Goal: Information Seeking & Learning: Learn about a topic

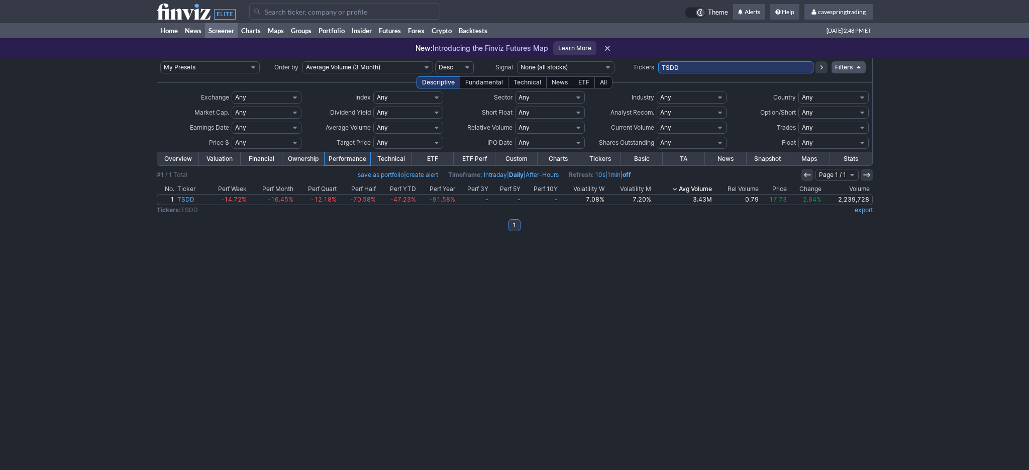
drag, startPoint x: 705, startPoint y: 67, endPoint x: 489, endPoint y: 53, distance: 217.0
click at [658, 61] on input "TSDD" at bounding box center [735, 67] width 155 height 12
paste input "ACHR,BAC,BEN,BND,COMP,DOW,FHN,GAP,GDXD,HBAN,HPE,HPQ,IEMG,INTC,IVZ,JPST,KEY,KHC,…"
type input "ACHR,BAC,BEN,BND,COMP,DOW,FHN,GAP,GDXD,HBAN,HPE,HPQ,IEMG,INTC,IVZ,JPST,KEY,KHC,…"
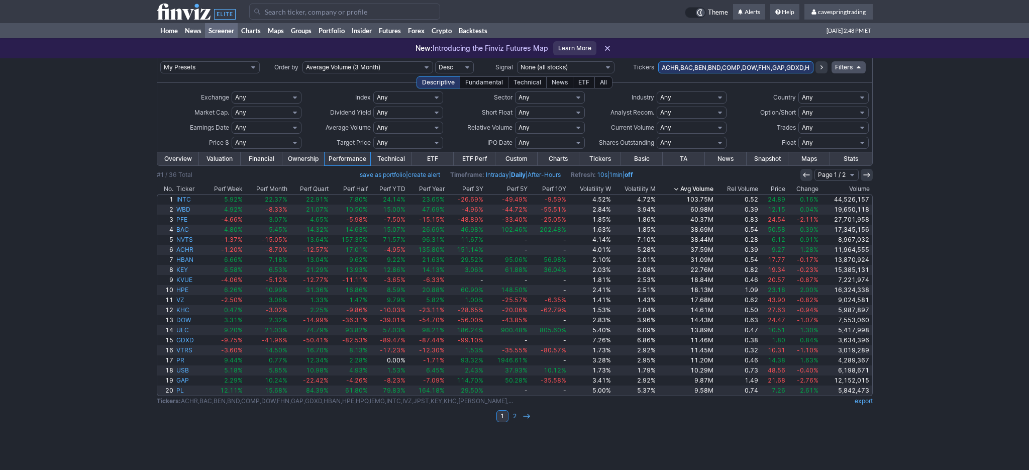
click at [192, 190] on th "Ticker" at bounding box center [189, 189] width 28 height 10
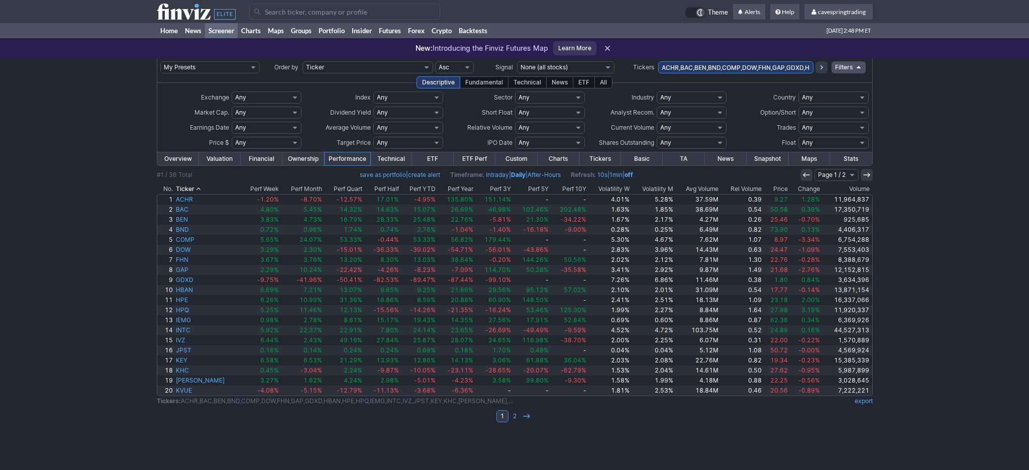
click at [867, 398] on link "export" at bounding box center [864, 401] width 18 height 8
drag, startPoint x: 743, startPoint y: 68, endPoint x: 737, endPoint y: 68, distance: 6.0
click at [743, 69] on input "ACHR,BAC,BEN,BND,COMP,DOW,FHN,GAP,GDXD,HBAN,HPE,HPQ,IEMG,INTC,IVZ,JPST,KEY,KHC,…" at bounding box center [735, 67] width 155 height 12
type input "jdst"
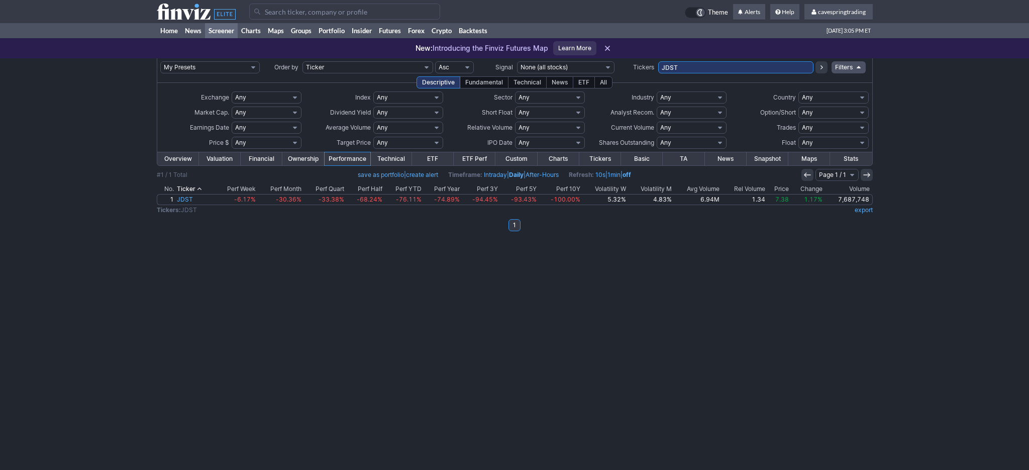
click at [704, 63] on input "JDST" at bounding box center [735, 67] width 155 height 12
type input "kvue,kweb"
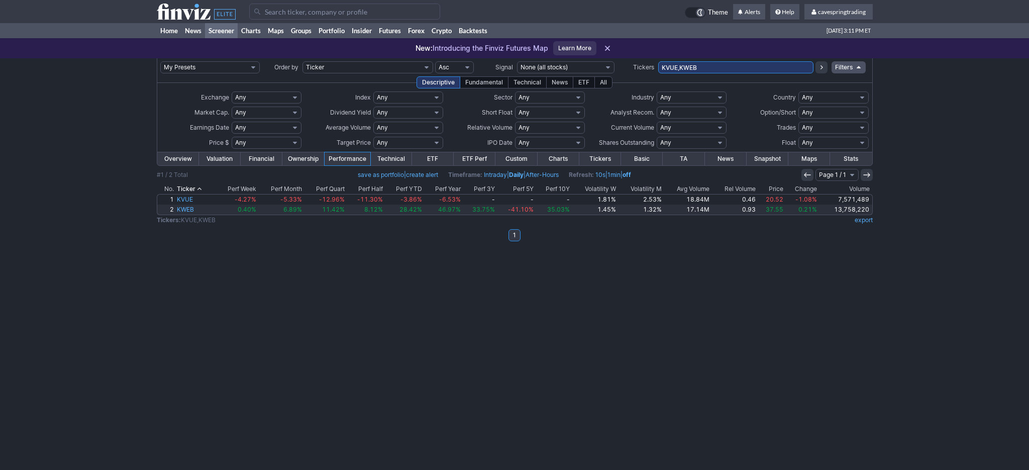
click at [715, 73] on input "KVUE,KWEB" at bounding box center [735, 67] width 155 height 12
type input "fhn"
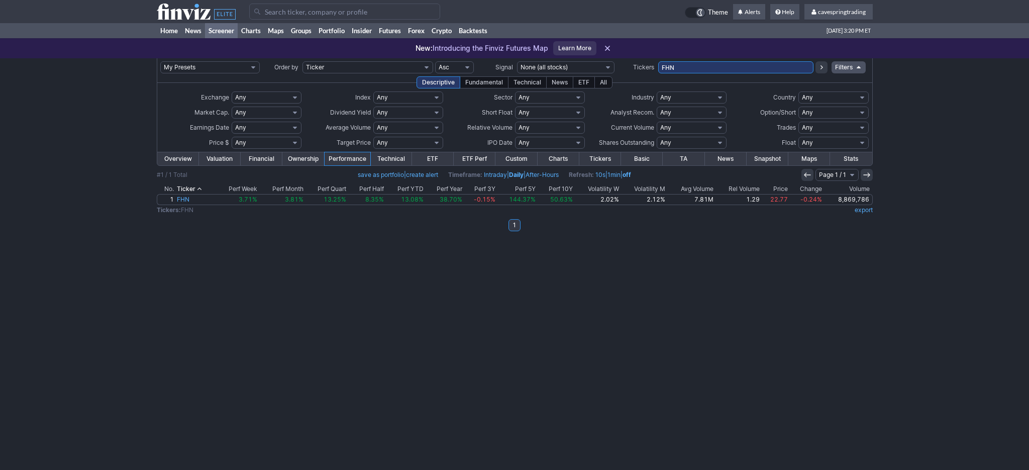
drag, startPoint x: 704, startPoint y: 61, endPoint x: 570, endPoint y: 87, distance: 137.1
click at [571, 85] on tbody "My Presets -Save Screen -Edit Screens s: RATIO USE s: RATIO s: stock screen s: …" at bounding box center [515, 150] width 716 height 184
paste input "ARCC,HR,INFA,FLG,CTRA,DOC,ENVX,NLY,OWL,APA,TFC,IPG,KDP,CAG,RF,AVTR,HAL,AES,CMG,…"
type input "ARCC,HR,INFA,FLG,CTRA,DOC,ENVX,NLY,OWL,APA,TFC,IPG,KDP,CAG,RF,AVTR,HAL,AES,CMG,…"
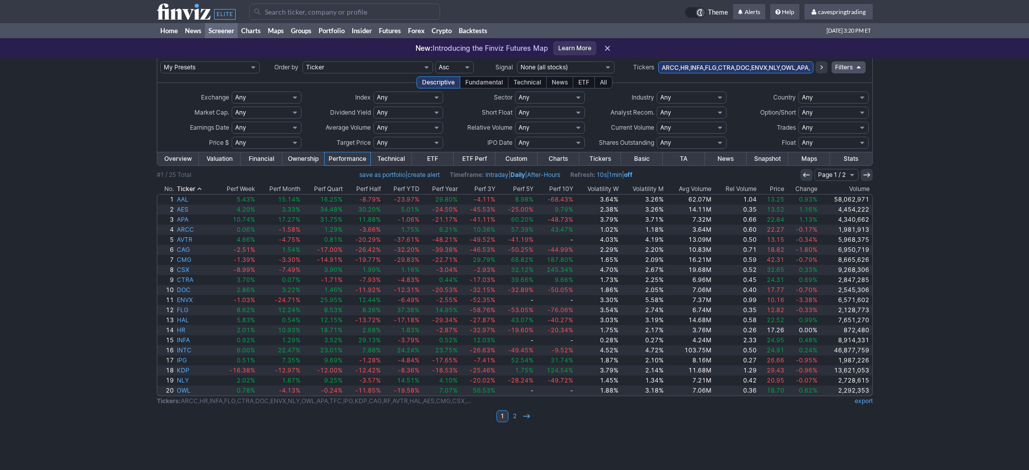
click at [779, 189] on th "Price" at bounding box center [772, 189] width 28 height 10
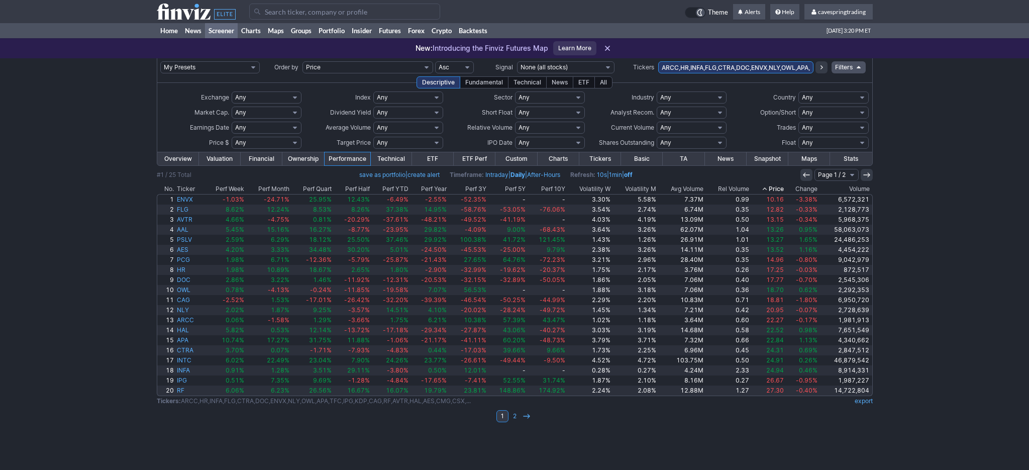
click at [778, 187] on th "Price" at bounding box center [768, 189] width 35 height 10
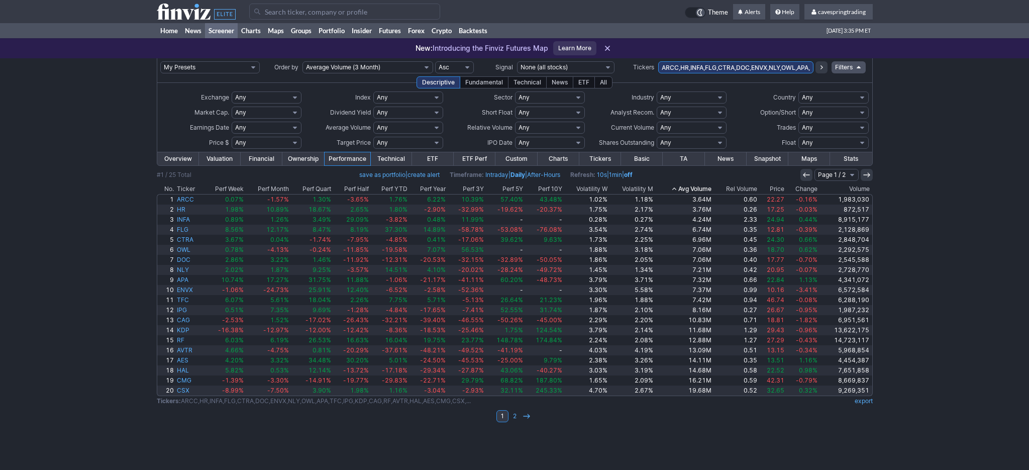
drag, startPoint x: 699, startPoint y: 73, endPoint x: 701, endPoint y: 65, distance: 7.8
click at [699, 70] on input "ARCC,HR,INFA,FLG,CTRA,DOC,ENVX,NLY,OWL,APA,TFC,IPG,KDP,CAG,RF,AVTR,HAL,AES,CMG,…" at bounding box center [735, 67] width 155 height 12
paste input "CHR,AGNC,AMC,AVTR,BND,CCCS,CLSK,COMP,CONI,CONY,DNB,EEM,EVGO,EWJ,EWZ,FNGD,FPE,GD…"
type input "ACHR,AGNC,AMC,AVTR,BND,CCCS,CLSK,COMP,CONI,CONY,DNB,EEM,EVGO,EWJ,EWZ,FNGD,FPE,G…"
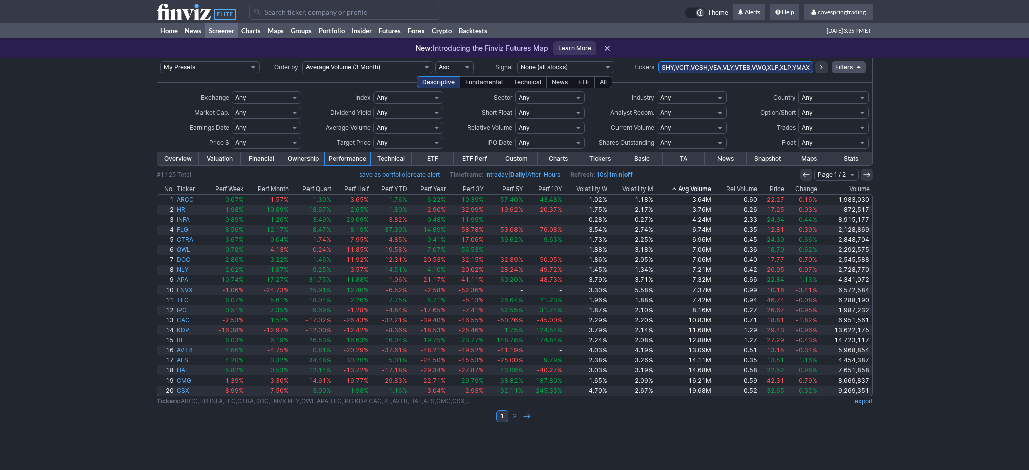
click at [816, 67] on td at bounding box center [820, 67] width 14 height 18
click at [819, 67] on icon at bounding box center [821, 67] width 8 height 8
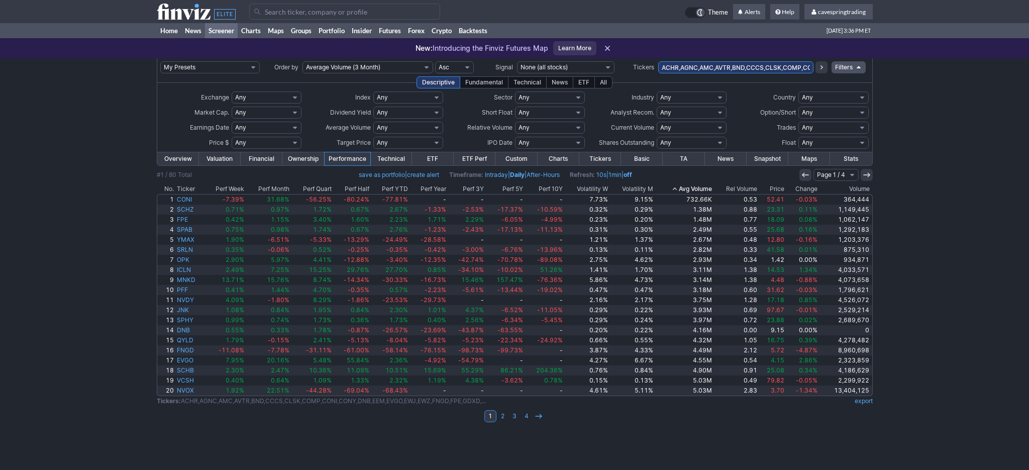
click at [373, 122] on select "Any Under 50K Under 100K Under 500K Under 750K Under 1M Over 50K Over 100K Over…" at bounding box center [408, 128] width 70 height 12
click option "Custom" at bounding box center [0, 0] width 0 height 0
click at [379, 130] on input "text" at bounding box center [383, 128] width 20 height 12
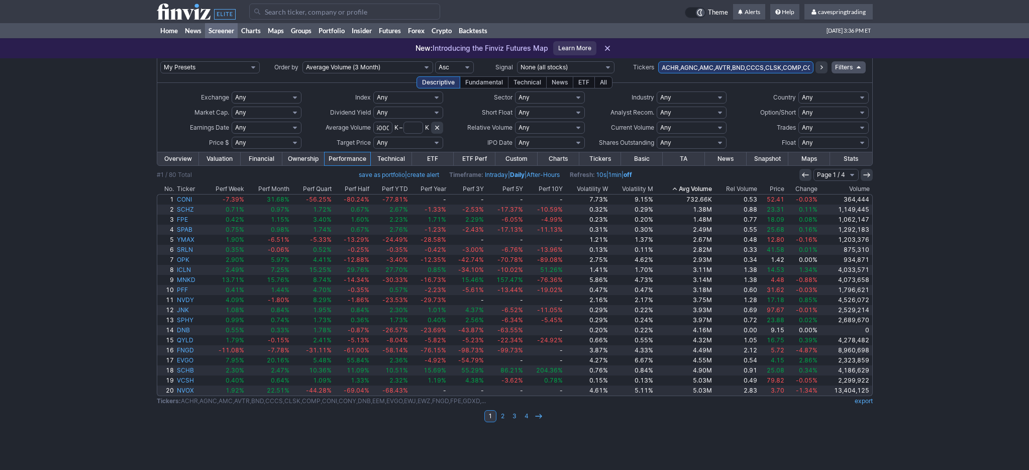
type input "5000"
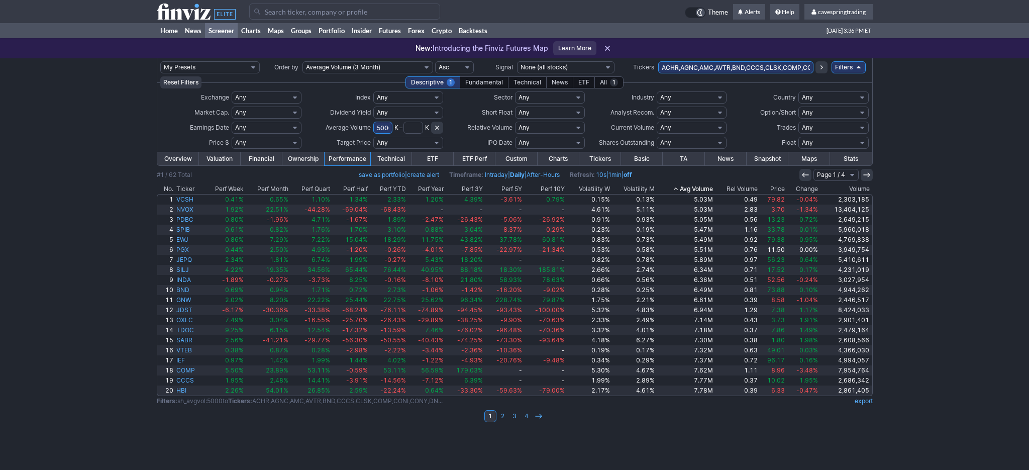
click at [781, 188] on th "Price" at bounding box center [772, 189] width 27 height 10
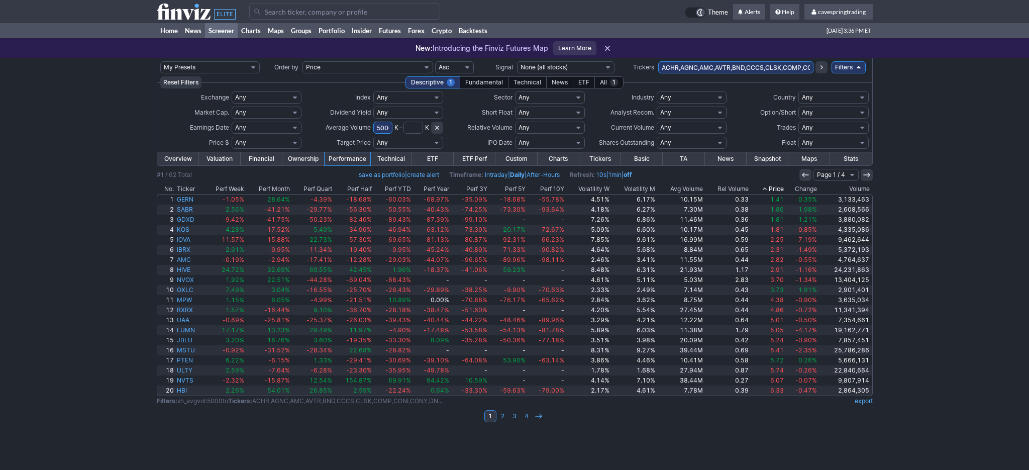
click at [232, 137] on select "Any Under $1 Under $2 Under $3 Under $4 Under $5 Under $7 Under $10 Under $15 U…" at bounding box center [267, 143] width 70 height 12
select select "o10"
click option "Over $10" at bounding box center [0, 0] width 0 height 0
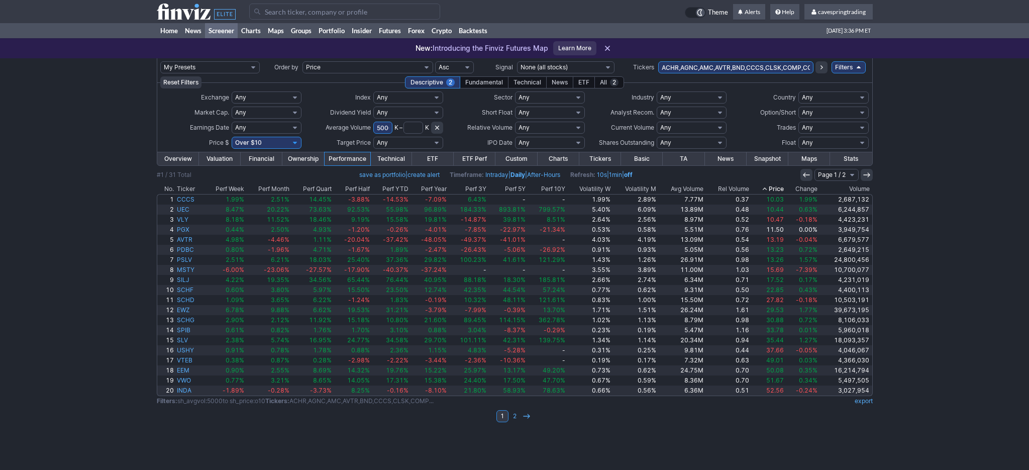
click at [657, 91] on select "Any Stocks only (ex-Funds) Exchange Traded Fund Advertising Agencies Aerospace …" at bounding box center [692, 97] width 70 height 12
select select "stocksonly"
click option "Stocks only (ex-Funds)" at bounding box center [0, 0] width 0 height 0
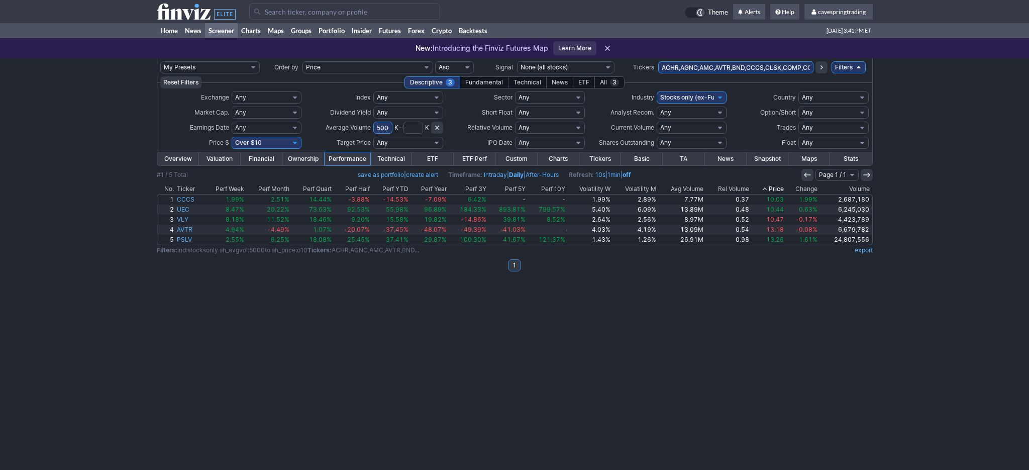
click at [232, 137] on select "Any Under $1 Under $2 Under $3 Under $4 Under $5 Under $7 Under $10 Under $15 U…" at bounding box center [267, 143] width 70 height 12
click option "Custom" at bounding box center [0, 0] width 0 height 0
click at [240, 138] on input "text" at bounding box center [243, 143] width 23 height 12
type input "10"
type input "90"
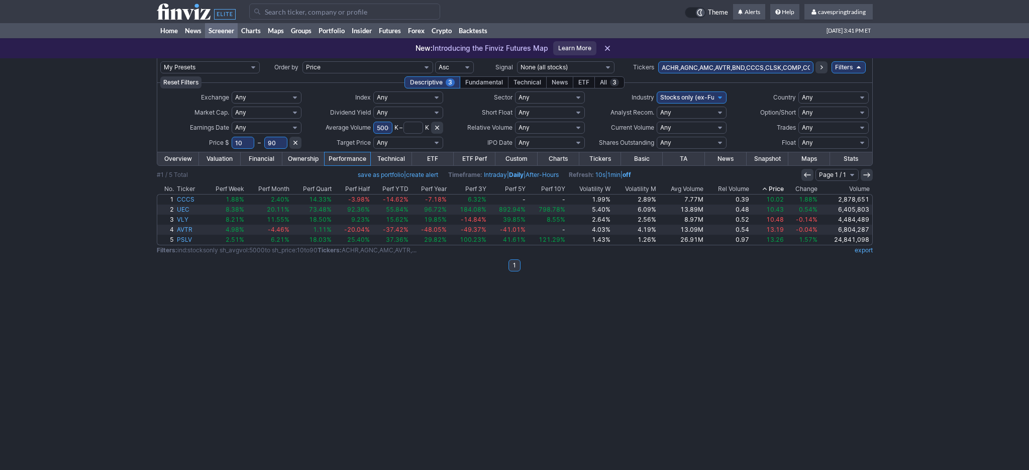
click at [751, 69] on input "ACHR,AGNC,AMC,AVTR,BND,CCCS,CLSK,COMP,CONI,CONY,DNB,EEM,EVGO,EWJ,EWZ,FNGD,FPE,G…" at bounding box center [735, 67] width 155 height 12
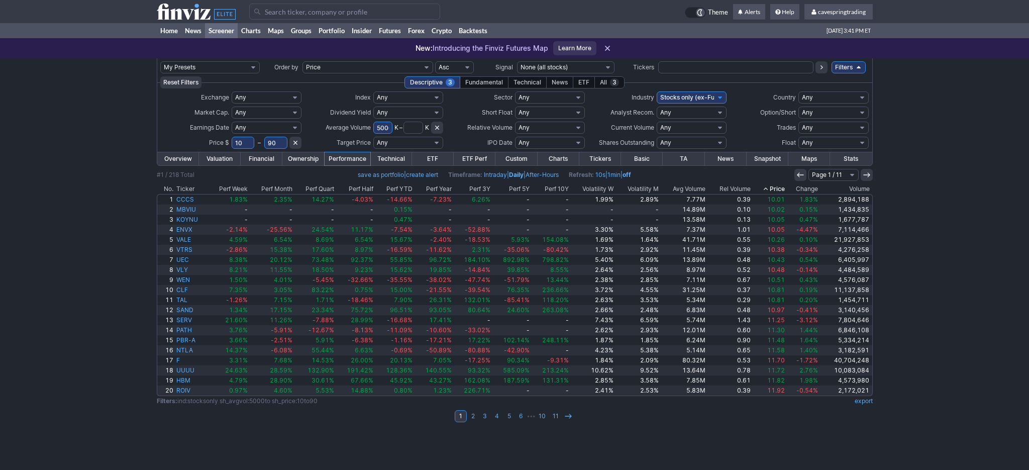
click at [798, 91] on select "Any USA Foreign (ex-USA) Asia Europe Latin America BRIC Argentina Australia Bah…" at bounding box center [833, 97] width 70 height 12
select select "usa"
click option "[GEOGRAPHIC_DATA]" at bounding box center [0, 0] width 0 height 0
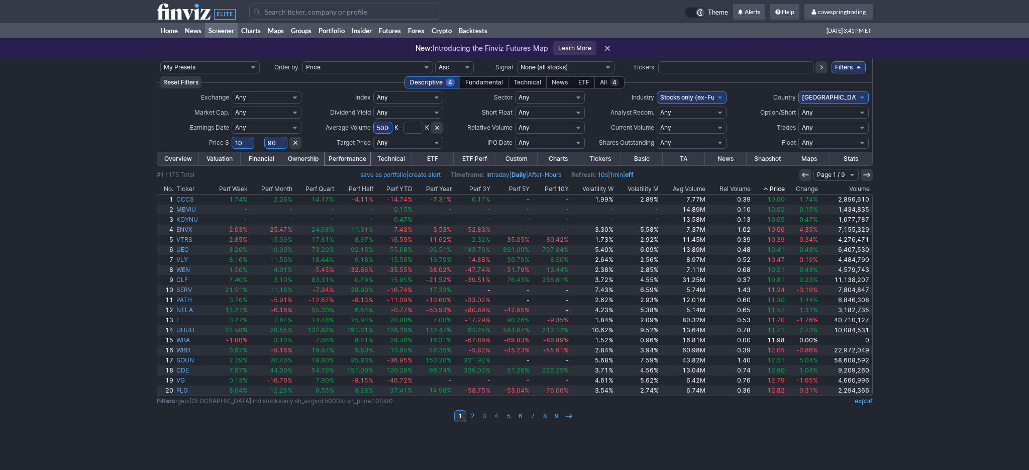
click at [865, 403] on link "export" at bounding box center [864, 401] width 18 height 8
click at [708, 67] on input "text" at bounding box center [735, 67] width 155 height 12
click at [849, 63] on link "Filters" at bounding box center [848, 67] width 34 height 12
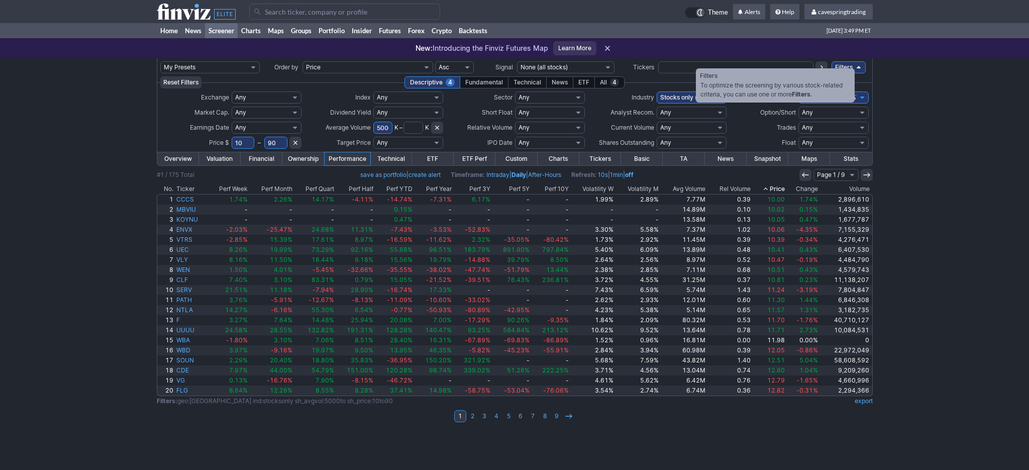
click at [849, 63] on link "Filters" at bounding box center [848, 67] width 34 height 12
drag, startPoint x: 646, startPoint y: 40, endPoint x: 680, endPoint y: 32, distance: 34.5
click at [648, 40] on div "New: Introducing the Finviz Futures Map Learn More" at bounding box center [514, 48] width 1029 height 20
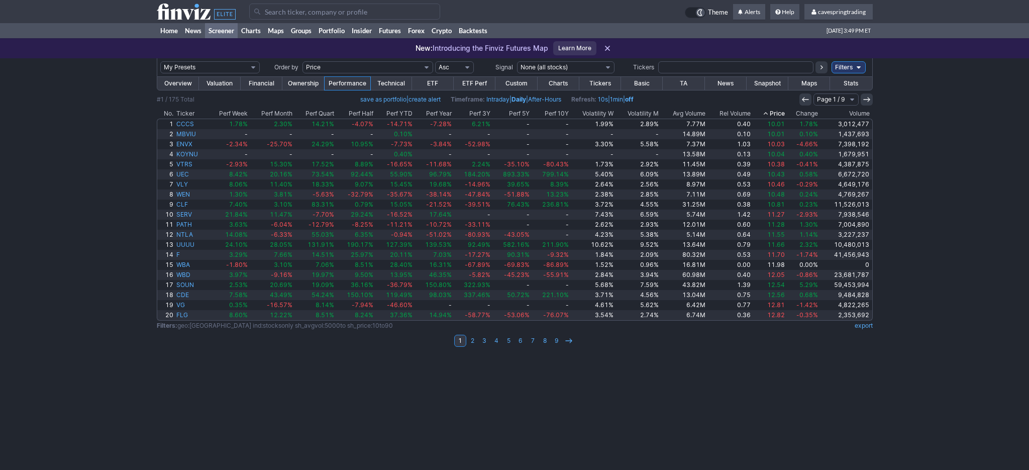
drag, startPoint x: 686, startPoint y: 68, endPoint x: 690, endPoint y: 73, distance: 6.4
click at [687, 70] on input "text" at bounding box center [735, 67] width 155 height 12
paste input "MARA, LUV,CCL,BMY,BBAI,CIFR,ACI,CORZ,JOBY,PSEC,WBA,QUBT,NFE,FL,RGTI,IMI,SOUN,BT…"
type input "MARA, LUV,CCL,BMY,BBAI,CIFR,ACI,CORZ,JOBY,PSEC,WBA,QUBT,NFE,FL,RGTI,IMI,SOUN,BT…"
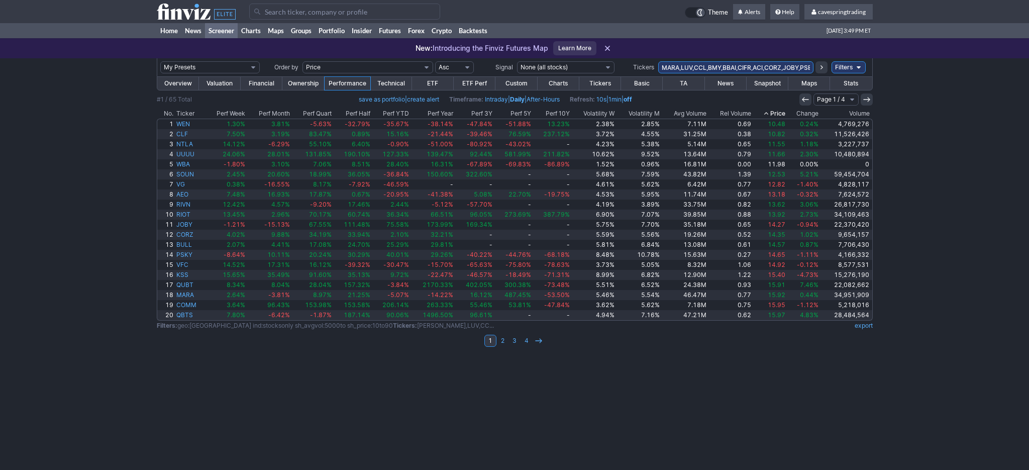
click at [845, 69] on link "Filters" at bounding box center [848, 67] width 34 height 12
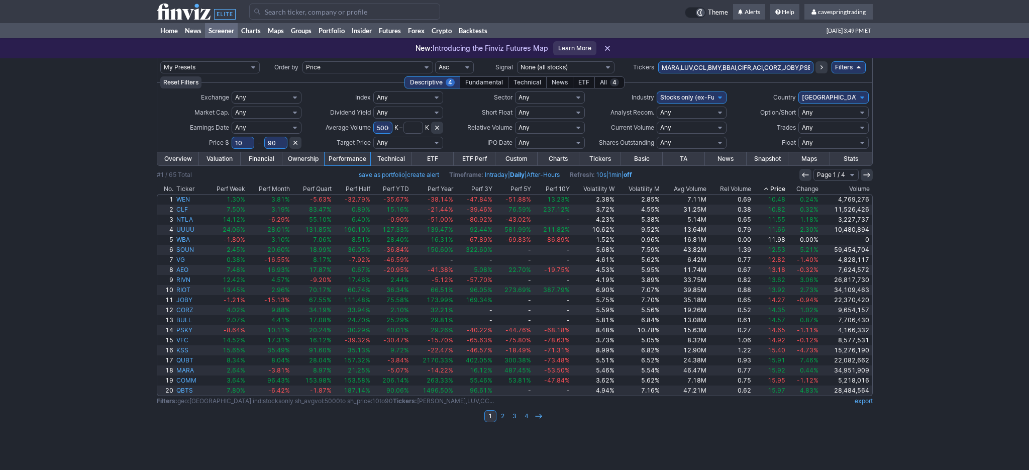
click at [290, 144] on link at bounding box center [295, 143] width 12 height 12
select select
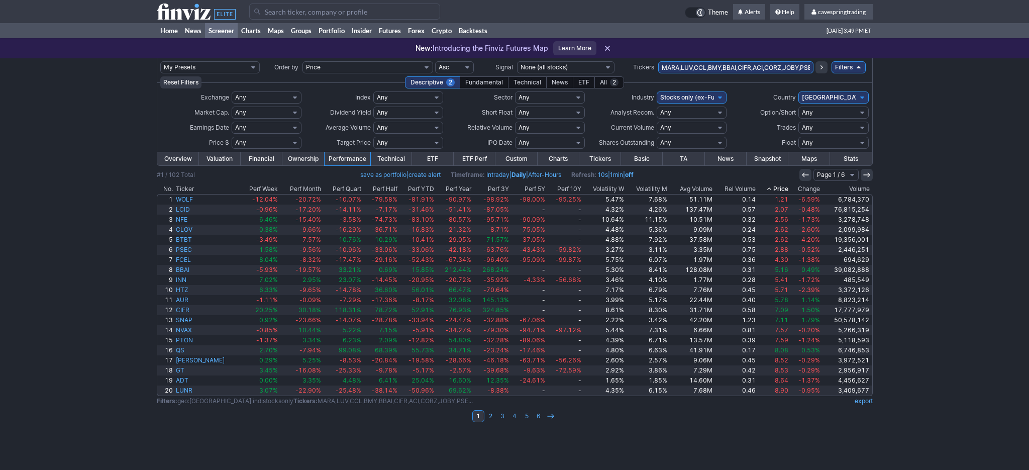
click at [705, 186] on th "Avg Volume" at bounding box center [691, 189] width 45 height 10
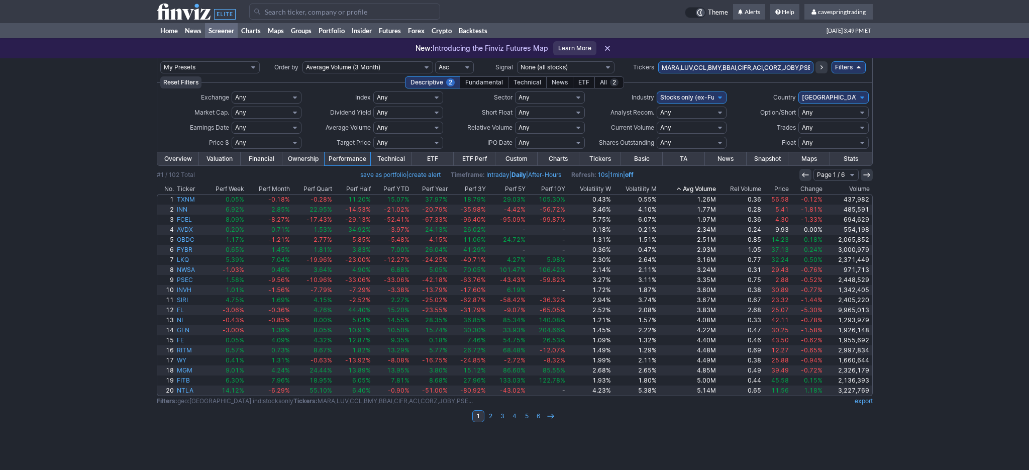
click at [704, 186] on th "Avg Volume" at bounding box center [687, 189] width 59 height 10
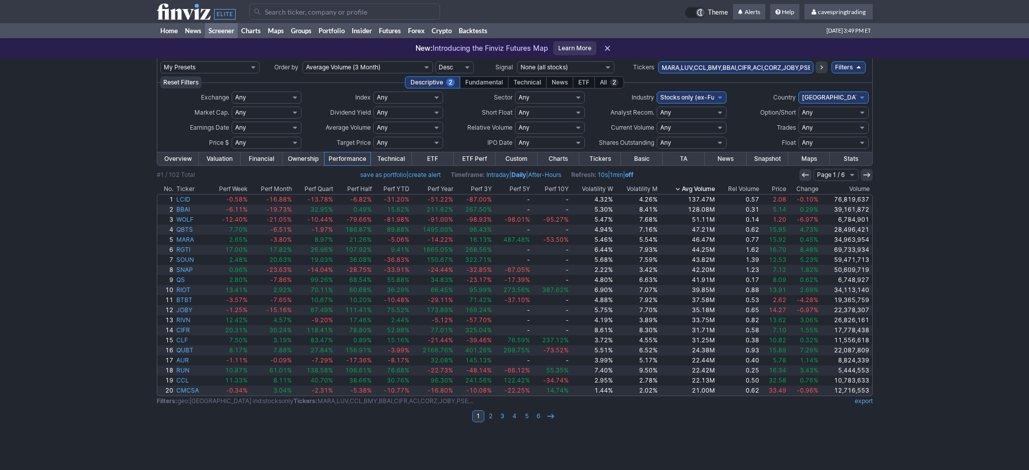
click at [232, 137] on select "Any Under $1 Under $2 Under $3 Under $4 Under $5 Under $7 Under $10 Under $15 U…" at bounding box center [267, 143] width 70 height 12
select select "o10"
click option "Over $10" at bounding box center [0, 0] width 0 height 0
